Goal: Find specific page/section: Find specific page/section

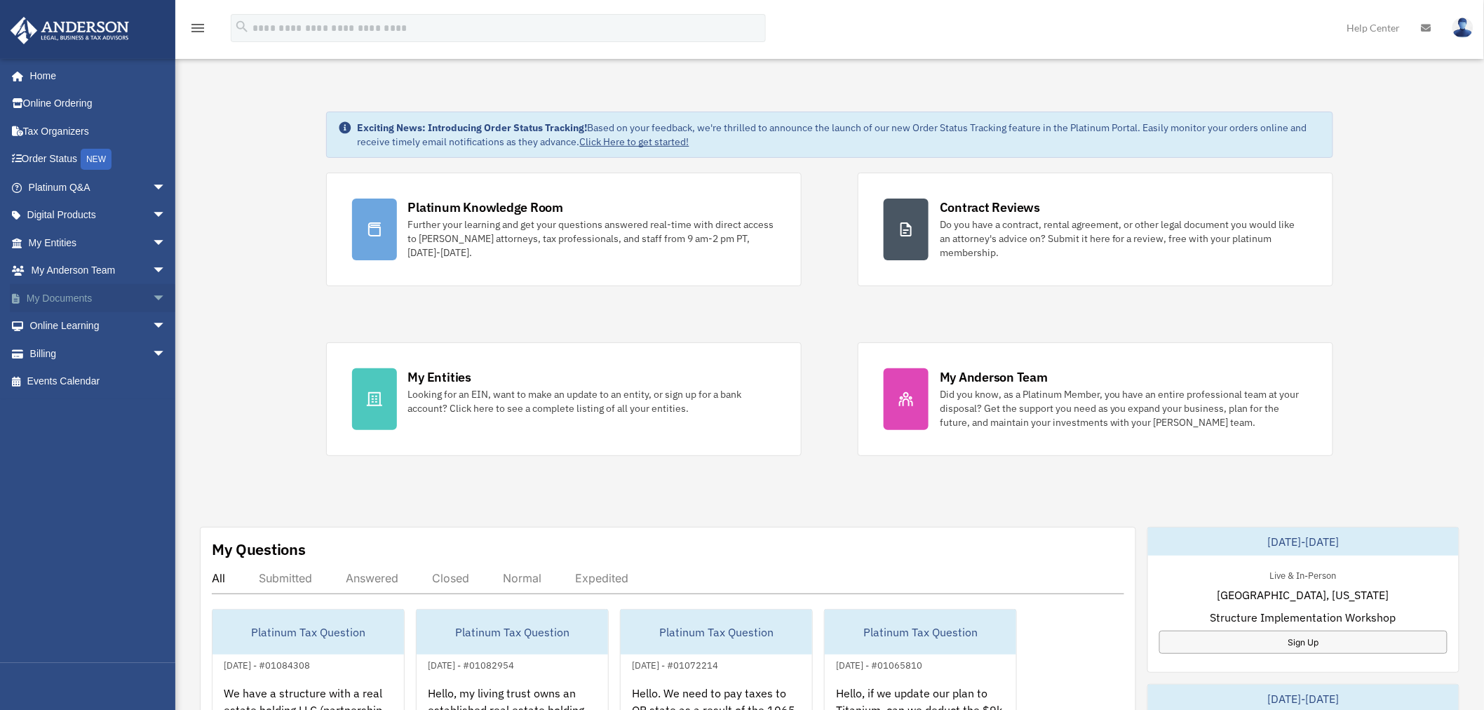
click at [152, 293] on span "arrow_drop_down" at bounding box center [166, 298] width 28 height 29
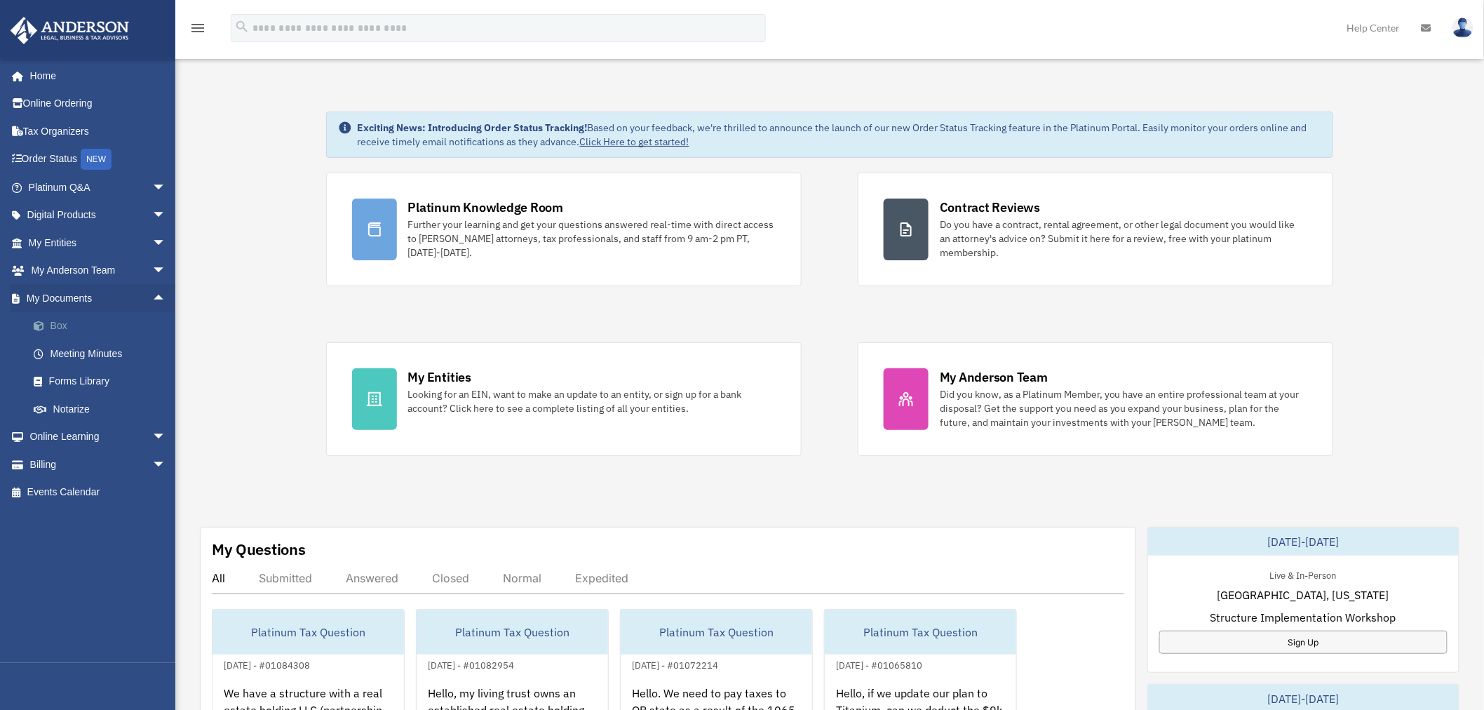
click at [63, 323] on link "Box" at bounding box center [104, 326] width 168 height 28
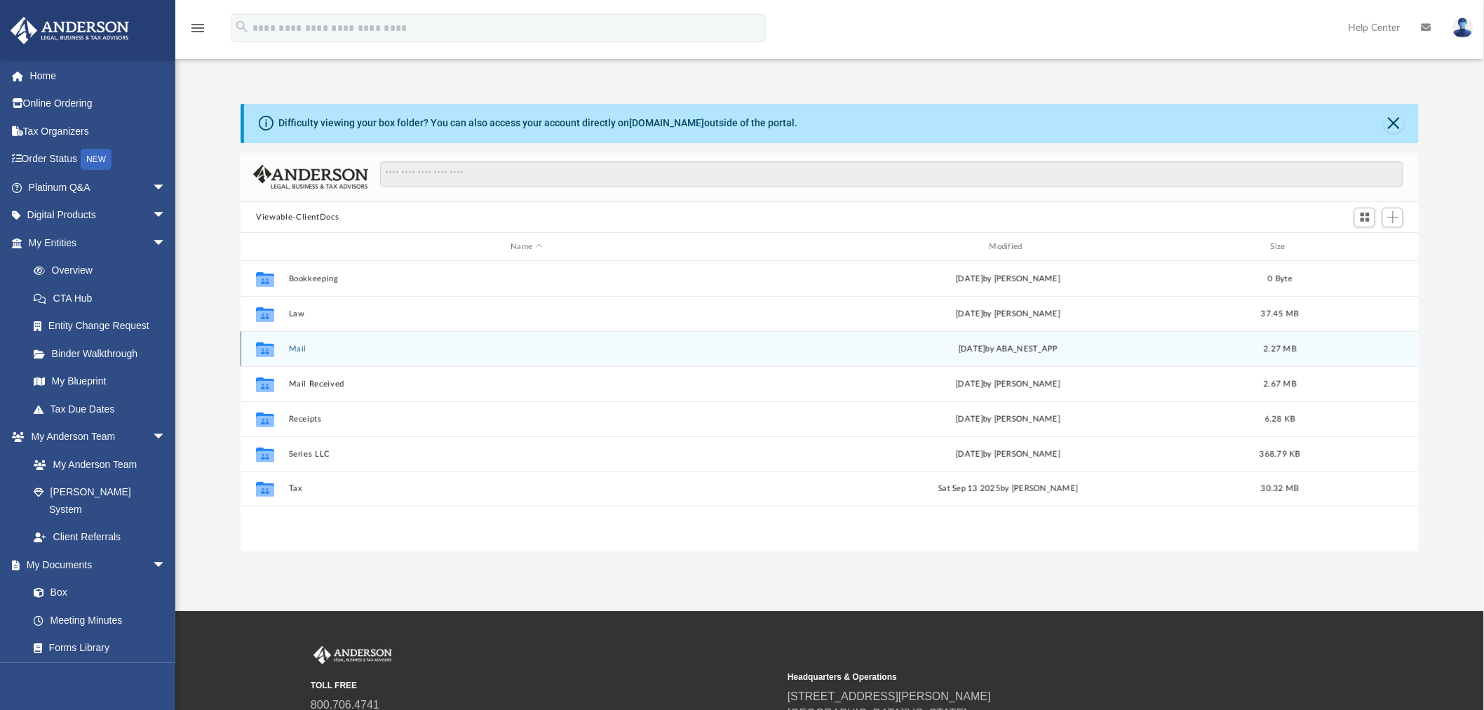
scroll to position [306, 1167]
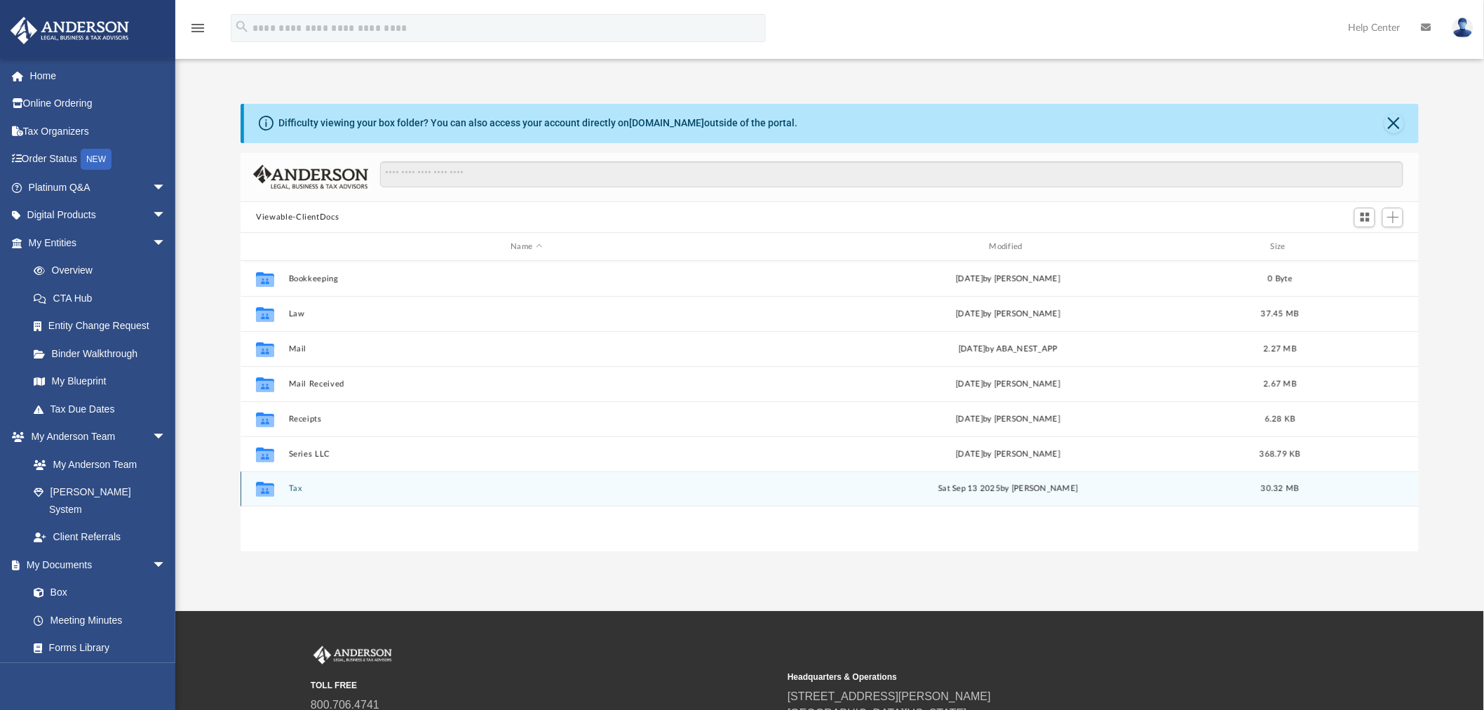
click at [290, 487] on button "Tax" at bounding box center [527, 489] width 476 height 9
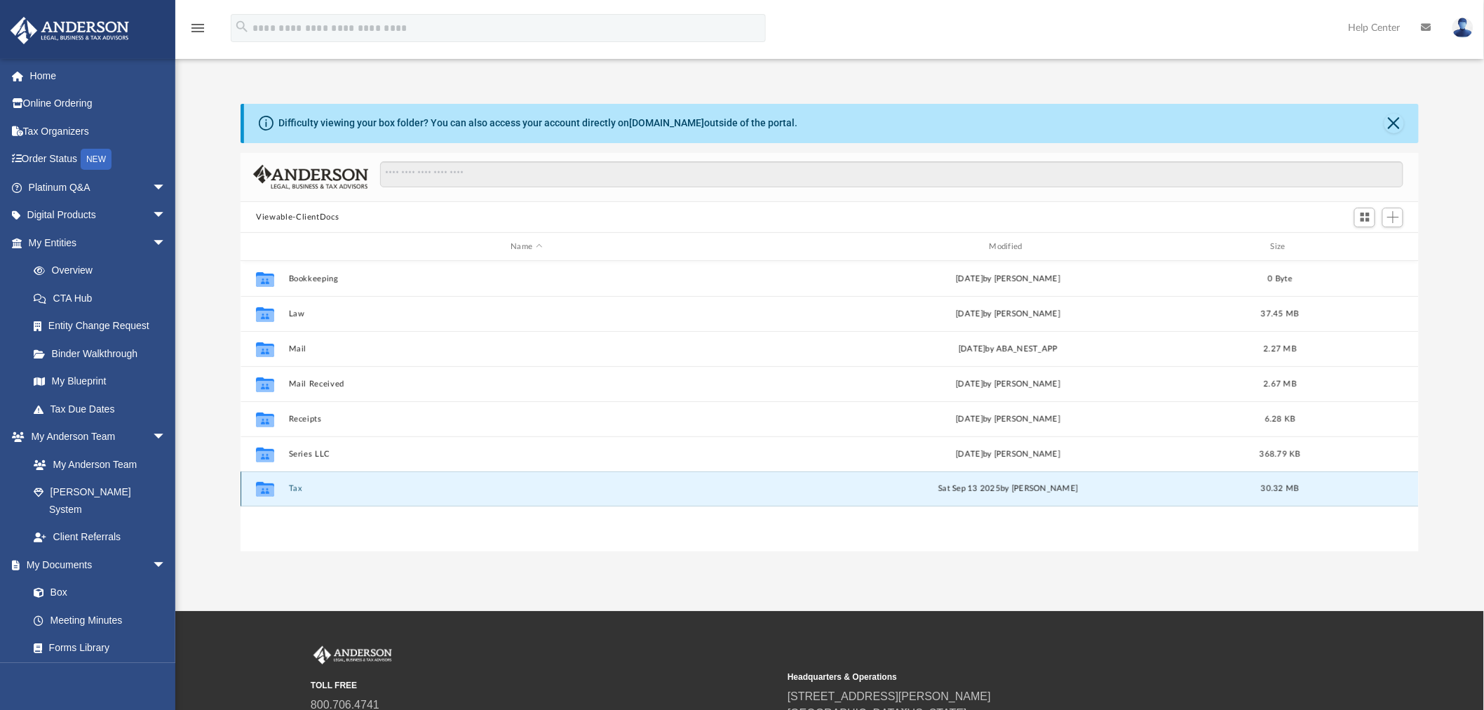
click at [290, 486] on button "Tax" at bounding box center [527, 489] width 476 height 9
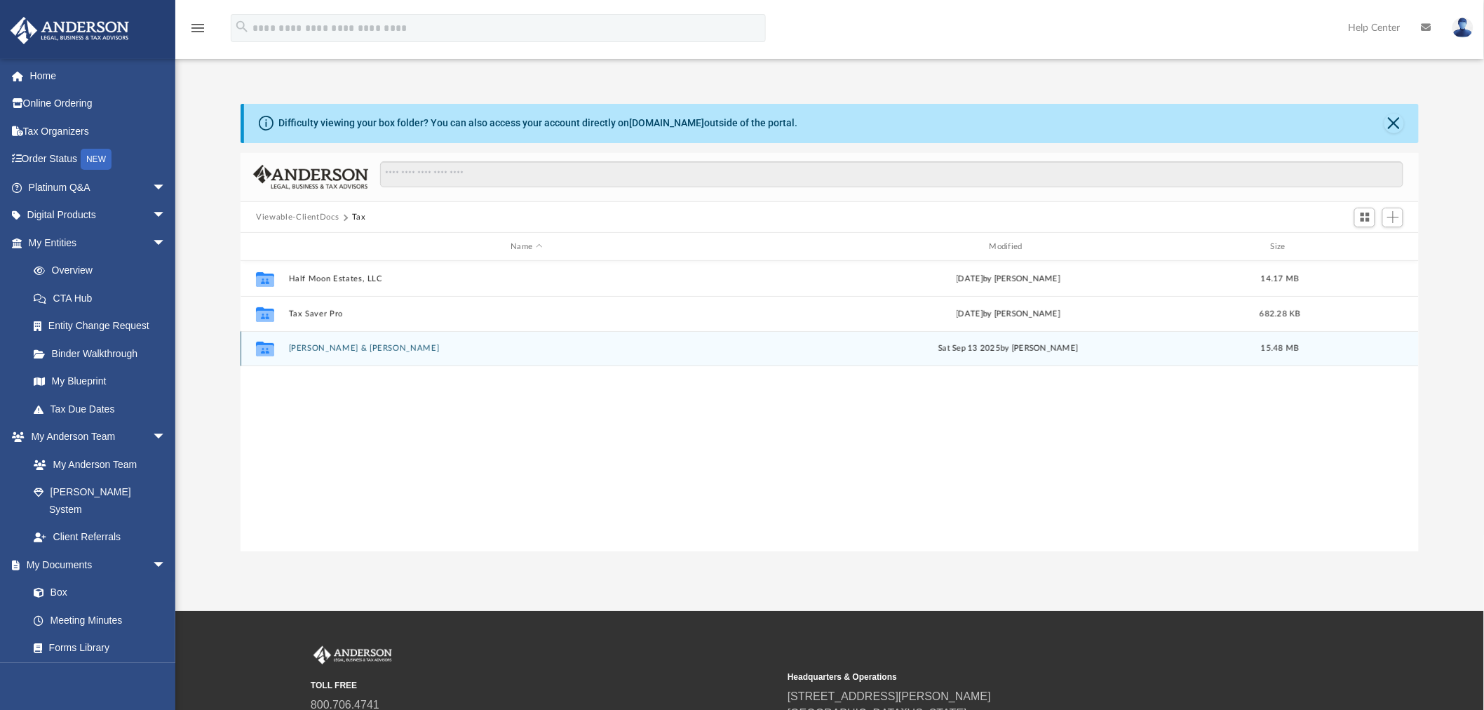
click at [302, 355] on div "Collaborated [PERSON_NAME] & [PERSON_NAME][DATE] by [PERSON_NAME] 15.48 MB" at bounding box center [830, 348] width 1179 height 35
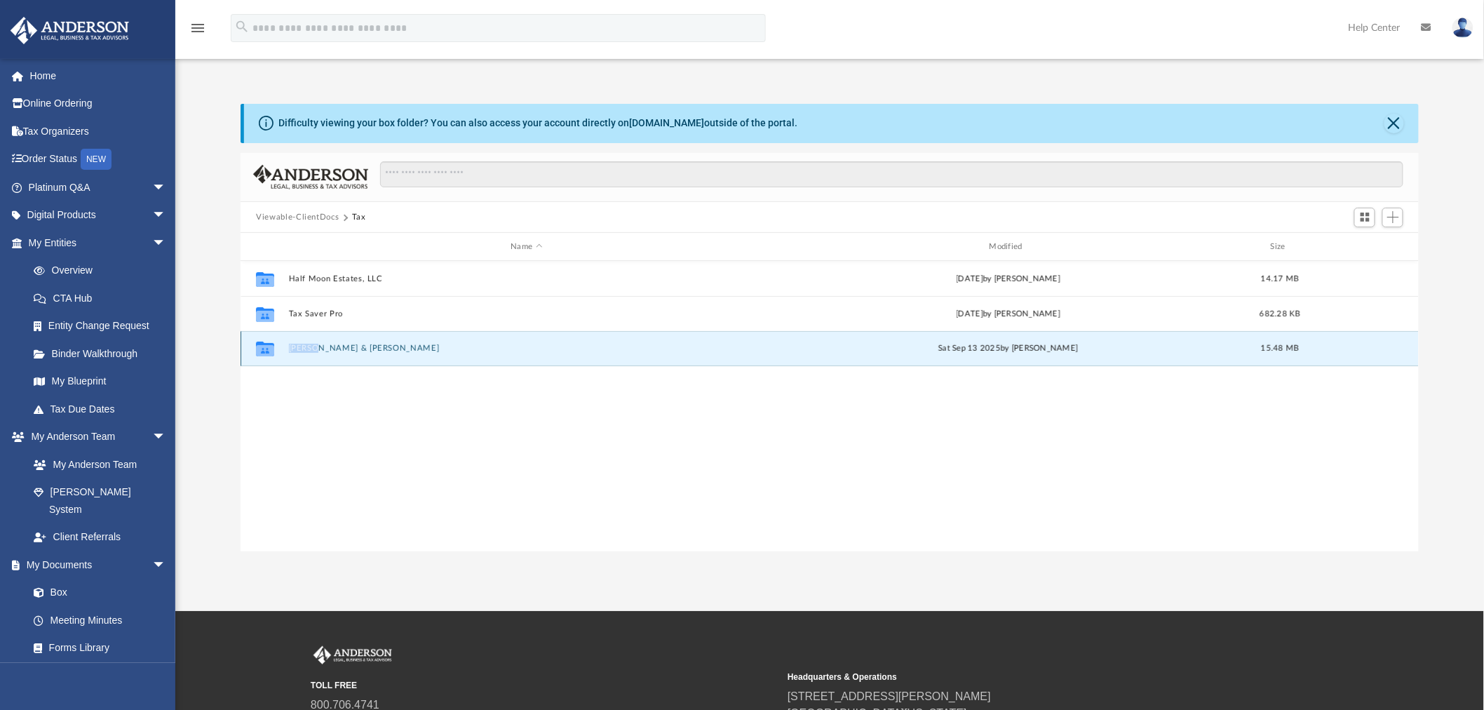
click at [302, 355] on div "Collaborated [PERSON_NAME] & [PERSON_NAME][DATE] by [PERSON_NAME] 15.48 MB" at bounding box center [830, 348] width 1179 height 35
click at [366, 347] on button "[PERSON_NAME] & [PERSON_NAME]" at bounding box center [527, 348] width 476 height 9
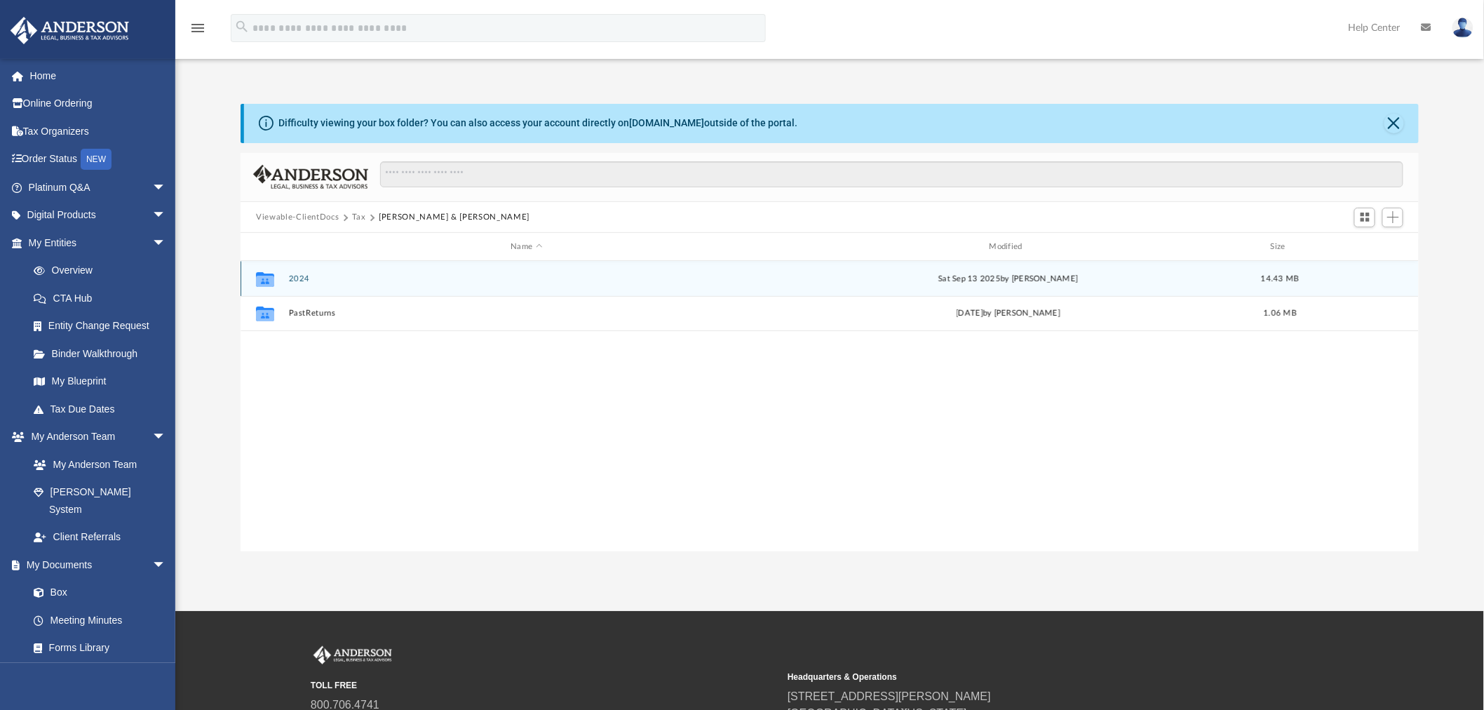
click at [297, 279] on button "2024" at bounding box center [527, 278] width 476 height 9
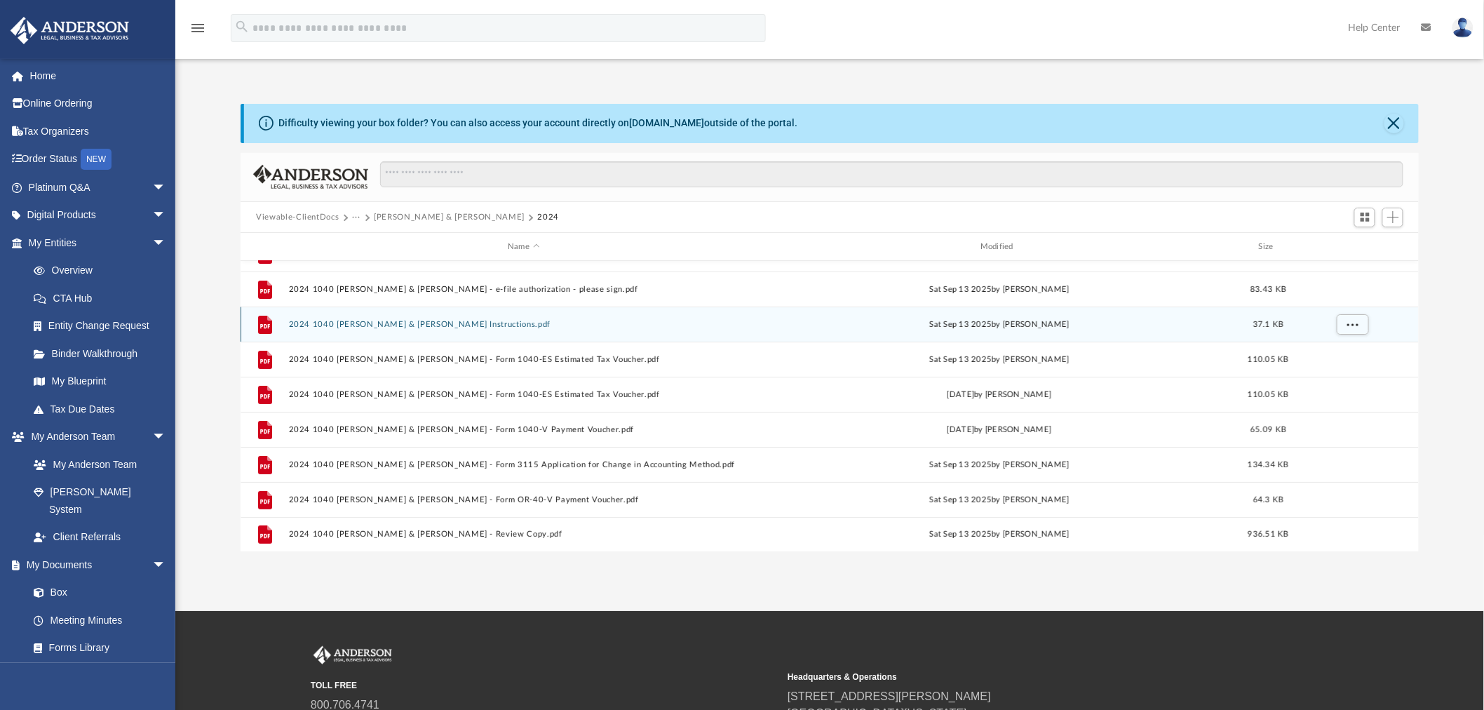
scroll to position [0, 0]
